Goal: Task Accomplishment & Management: Manage account settings

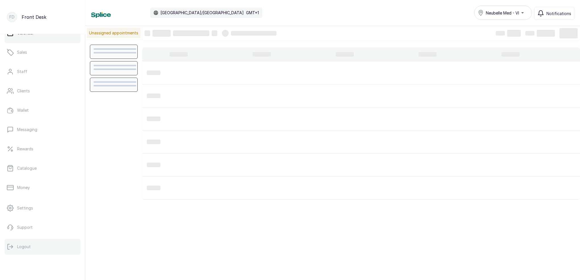
scroll to position [32, 0]
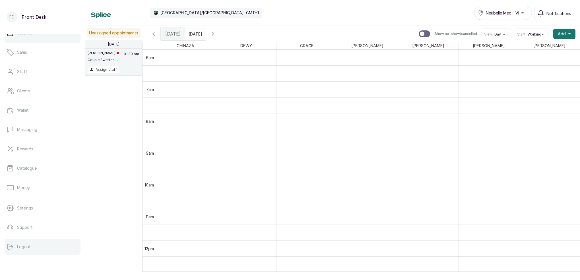
click at [24, 243] on button "Logout" at bounding box center [43, 247] width 76 height 16
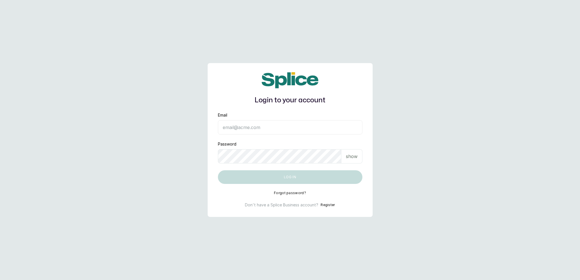
type input "[EMAIL_ADDRESS][DOMAIN_NAME]"
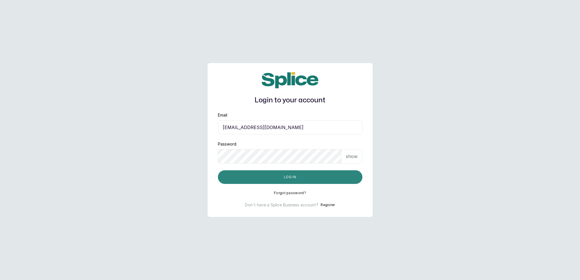
click at [275, 180] on button "Log in" at bounding box center [290, 177] width 144 height 14
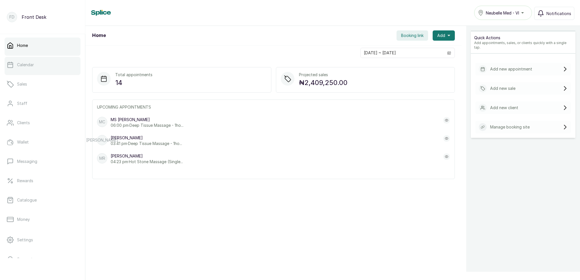
click at [36, 70] on link "Calendar" at bounding box center [43, 65] width 76 height 16
